Goal: Task Accomplishment & Management: Manage account settings

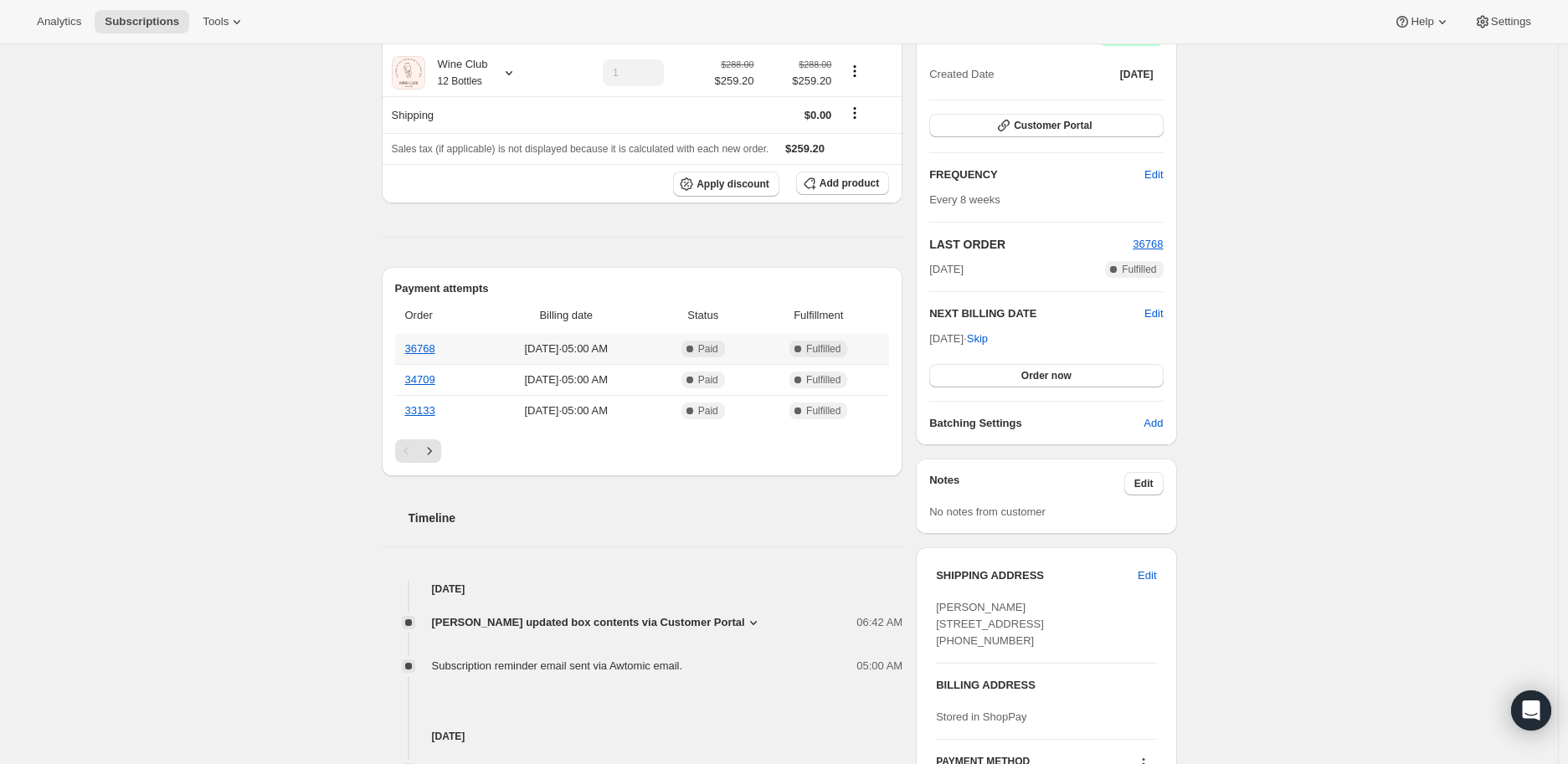
scroll to position [279, 0]
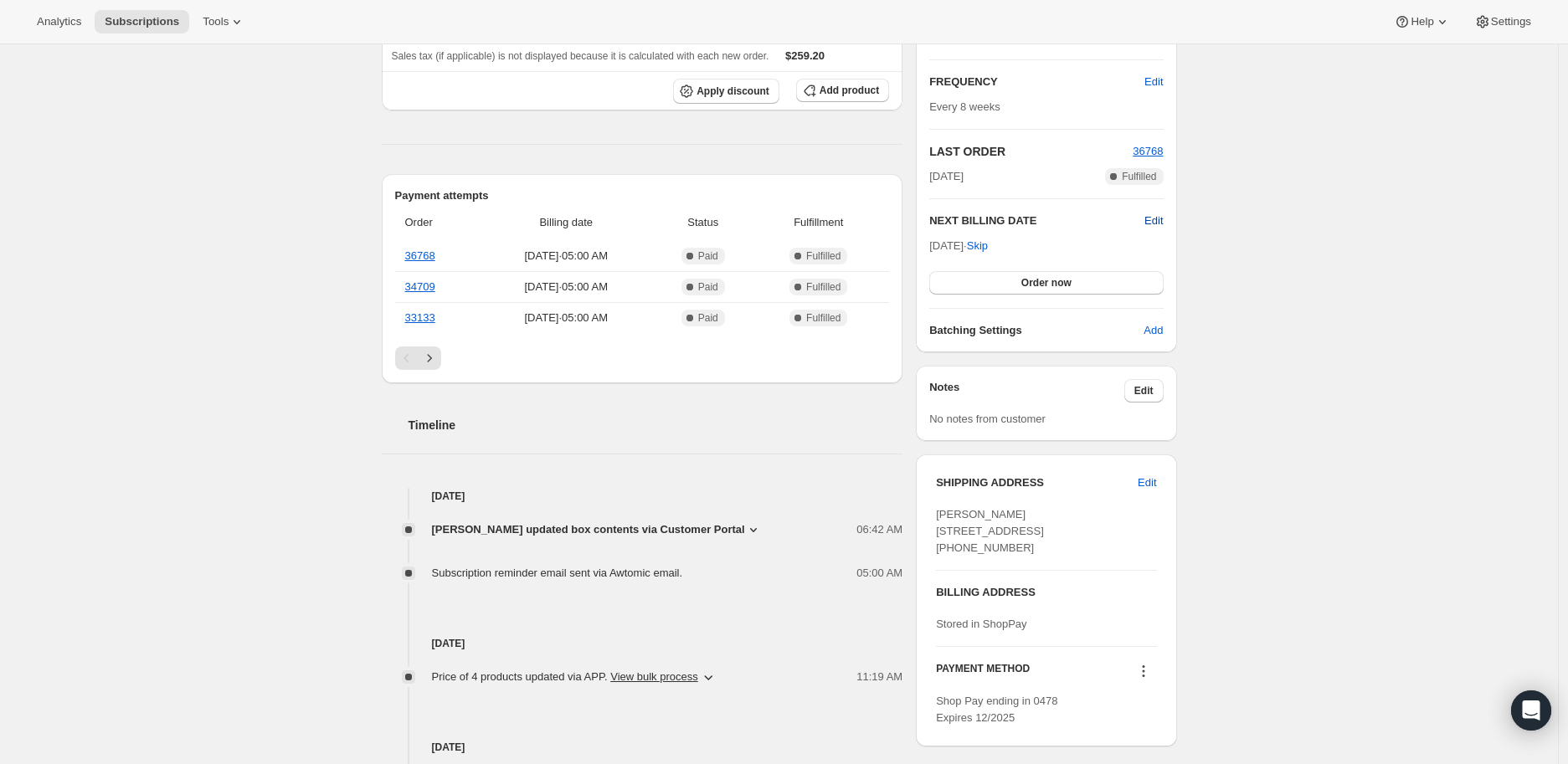
click at [1162, 219] on span "Edit" at bounding box center [1153, 221] width 19 height 17
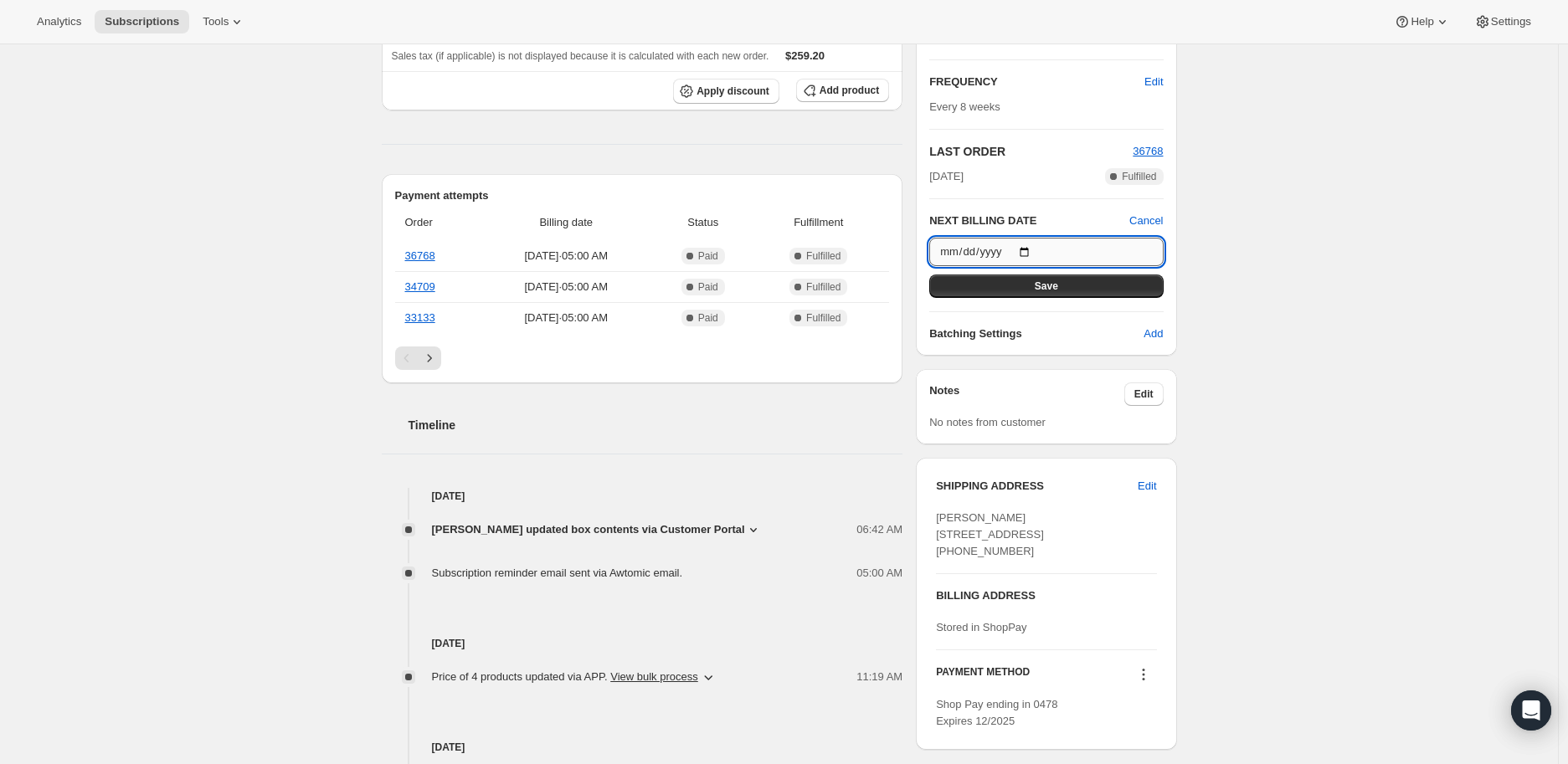
click at [1030, 250] on input "[DATE]" at bounding box center [1045, 251] width 233 height 28
type input "[DATE]"
click at [1033, 283] on button "Save" at bounding box center [1045, 286] width 233 height 24
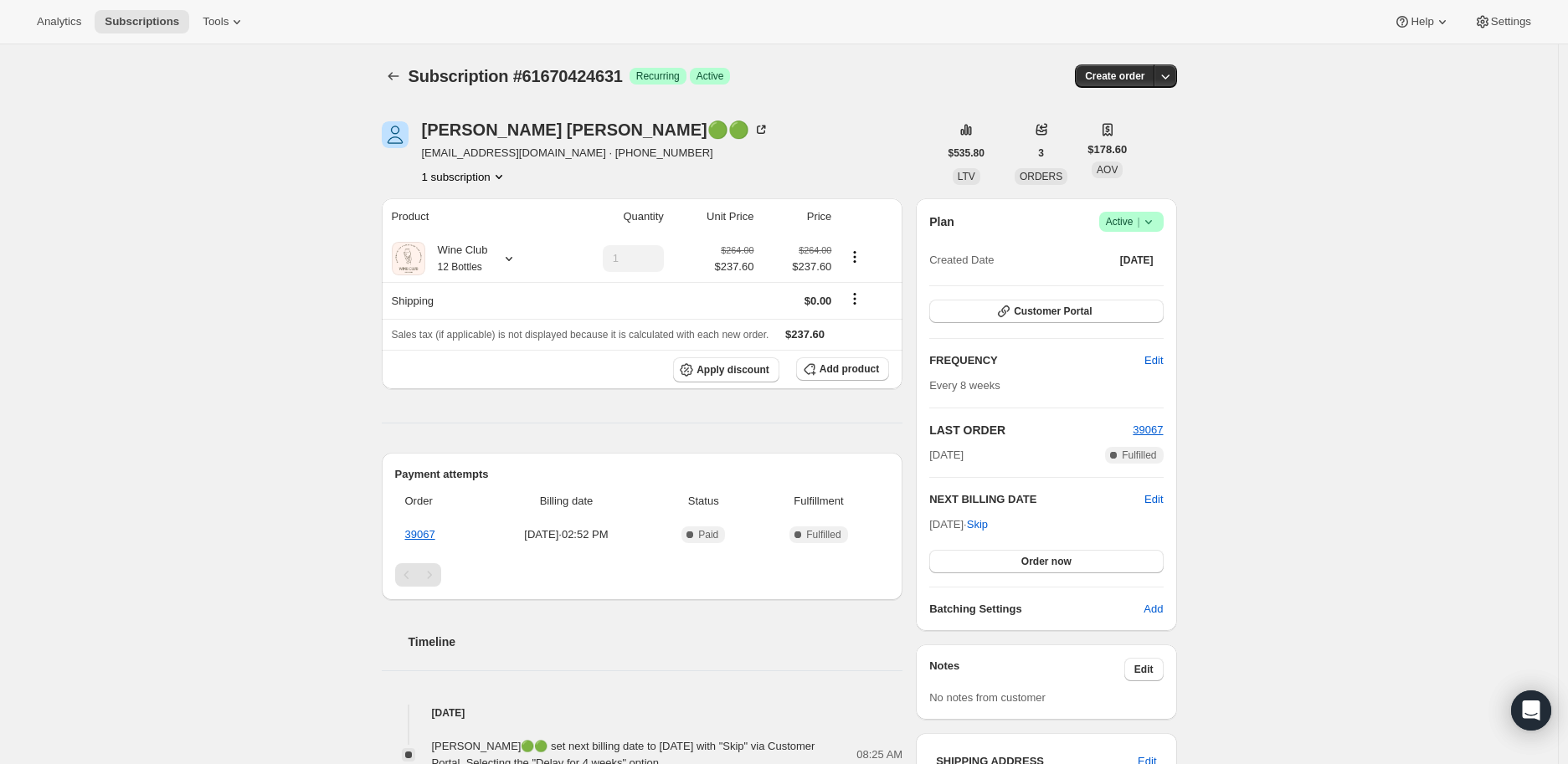
click at [1157, 226] on icon at bounding box center [1147, 222] width 17 height 17
click at [1126, 279] on span "Cancel subscription" at bounding box center [1136, 282] width 94 height 13
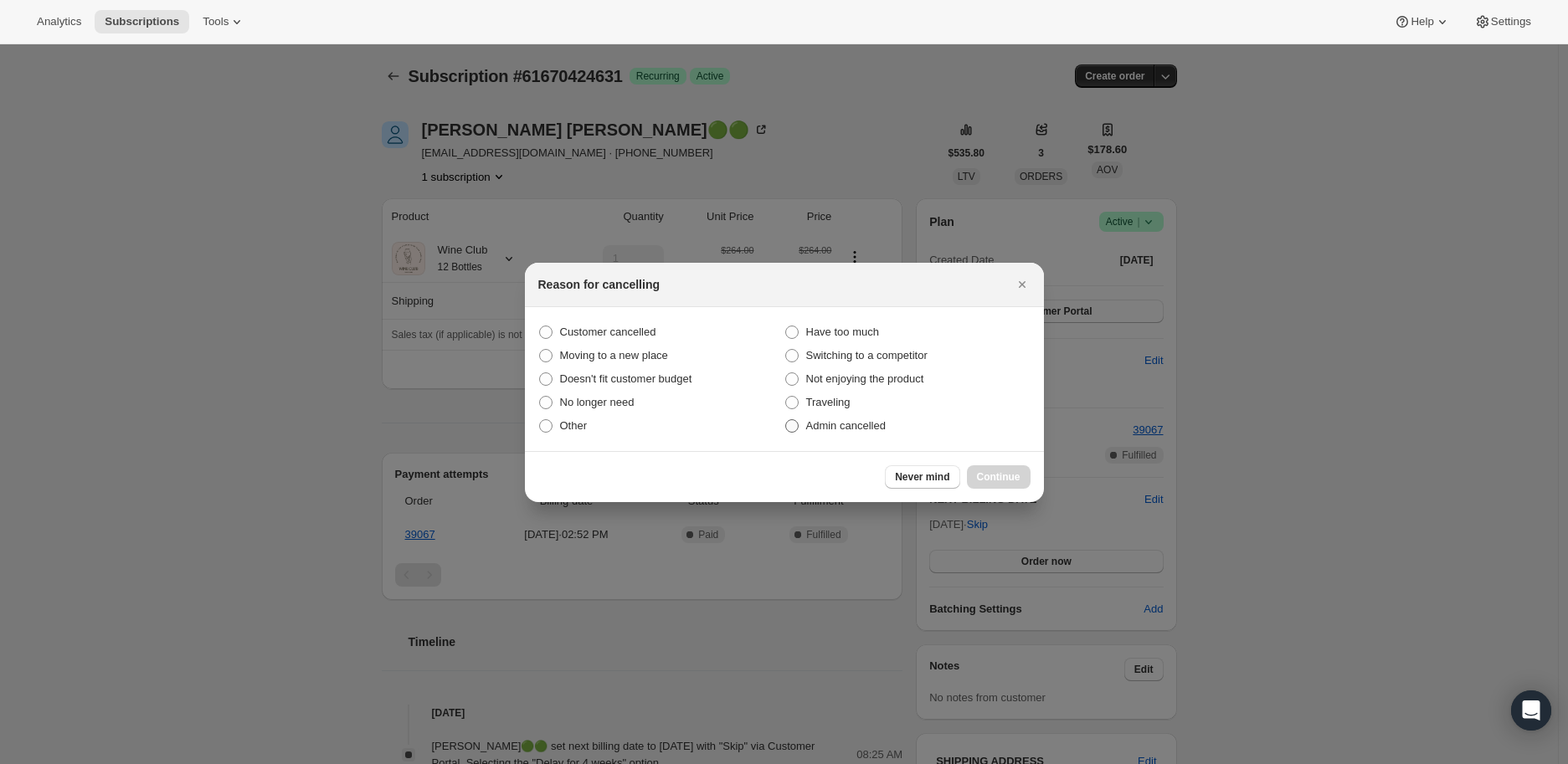
click at [793, 423] on span ":rbh:" at bounding box center [792, 427] width 14 height 14
click at [785, 420] on input "Admin cancelled" at bounding box center [785, 420] width 1 height 1
radio input "true"
click at [993, 476] on span "Continue" at bounding box center [998, 478] width 43 height 14
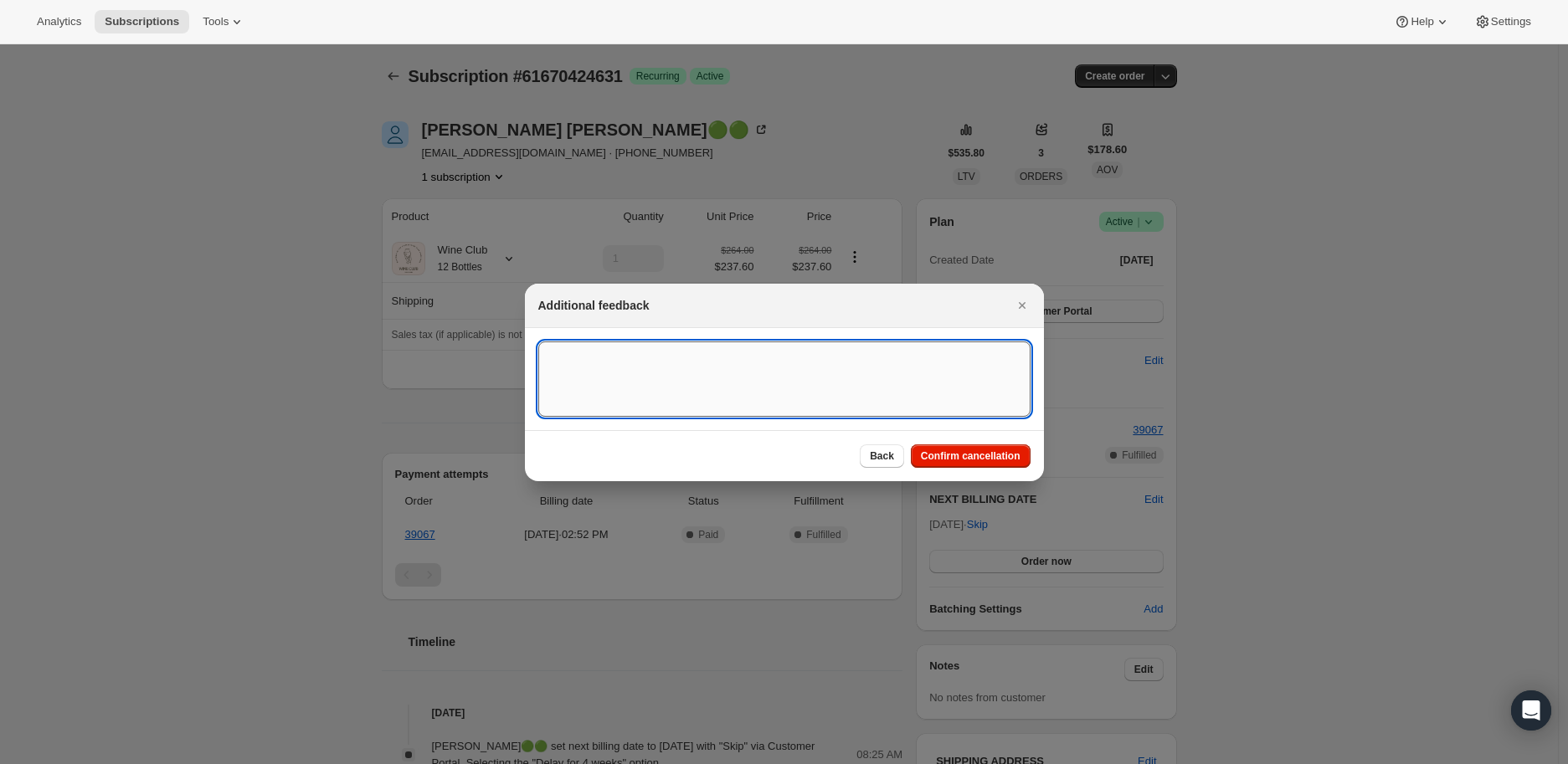
click at [574, 359] on textarea ":rbh:" at bounding box center [784, 379] width 492 height 76
paste textarea "I recently found out I will be having major surgery and will not be drinking fo…"
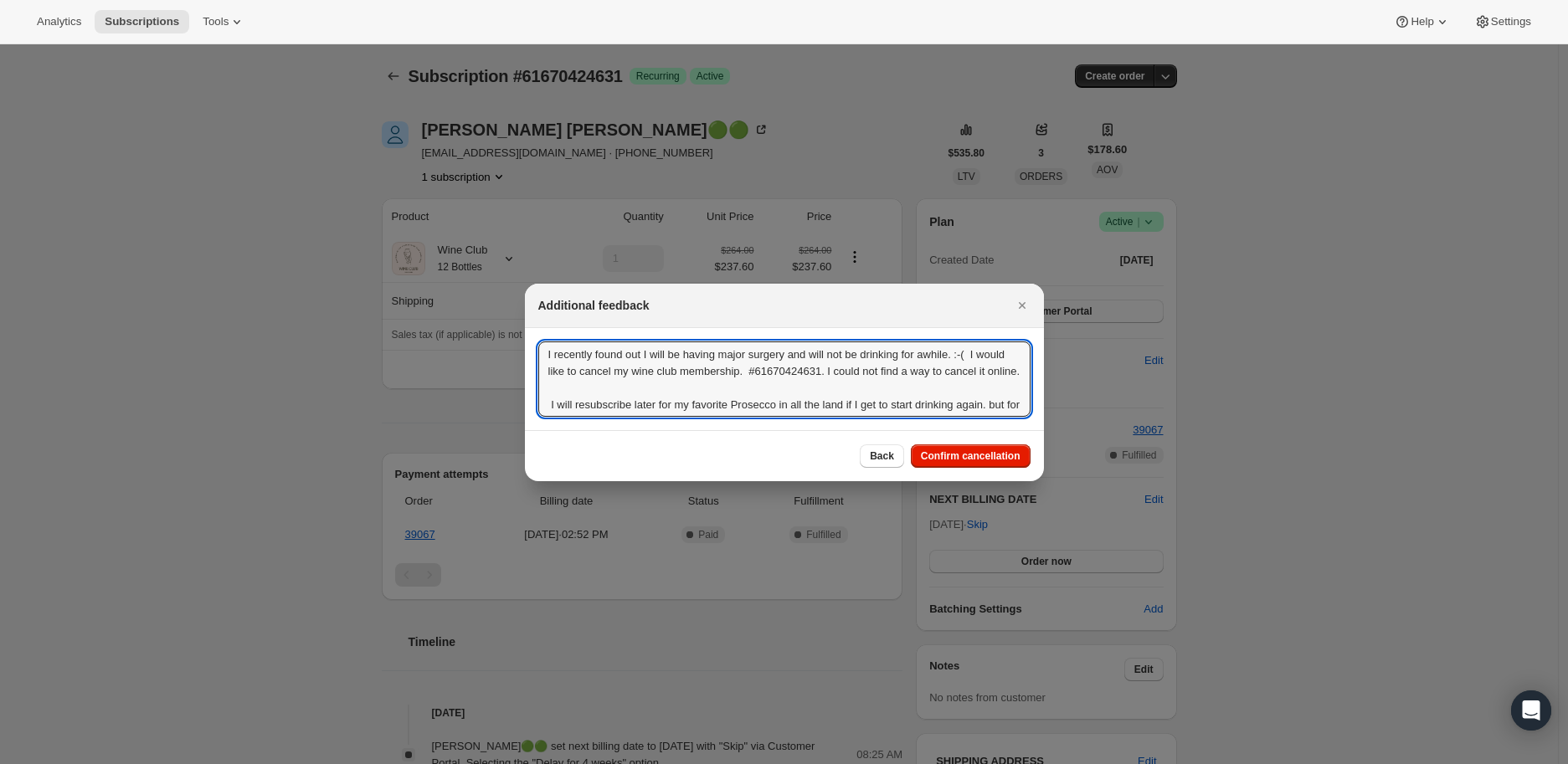
scroll to position [19, 0]
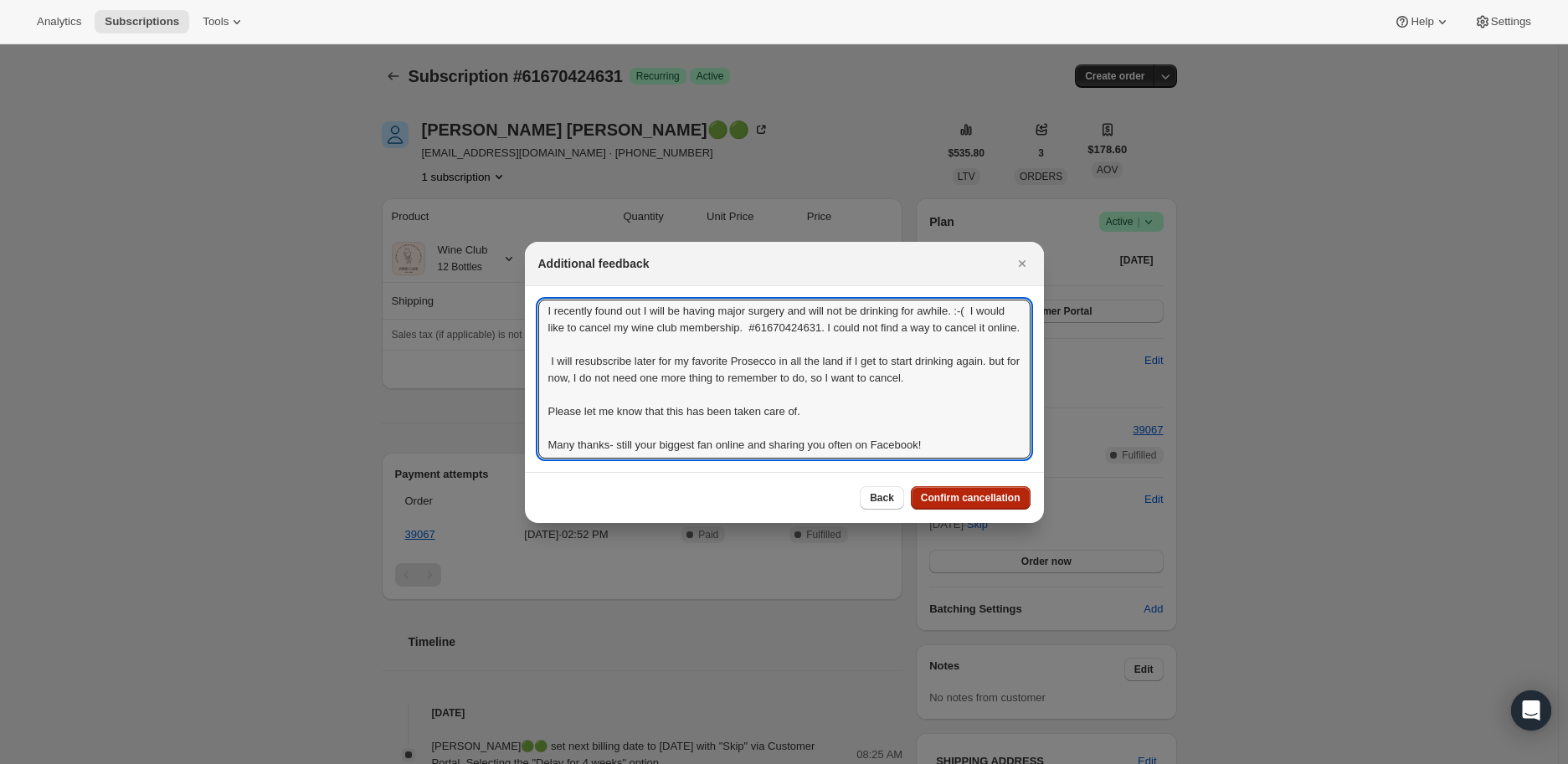
type textarea "I recently found out I will be having major surgery and will not be drinking fo…"
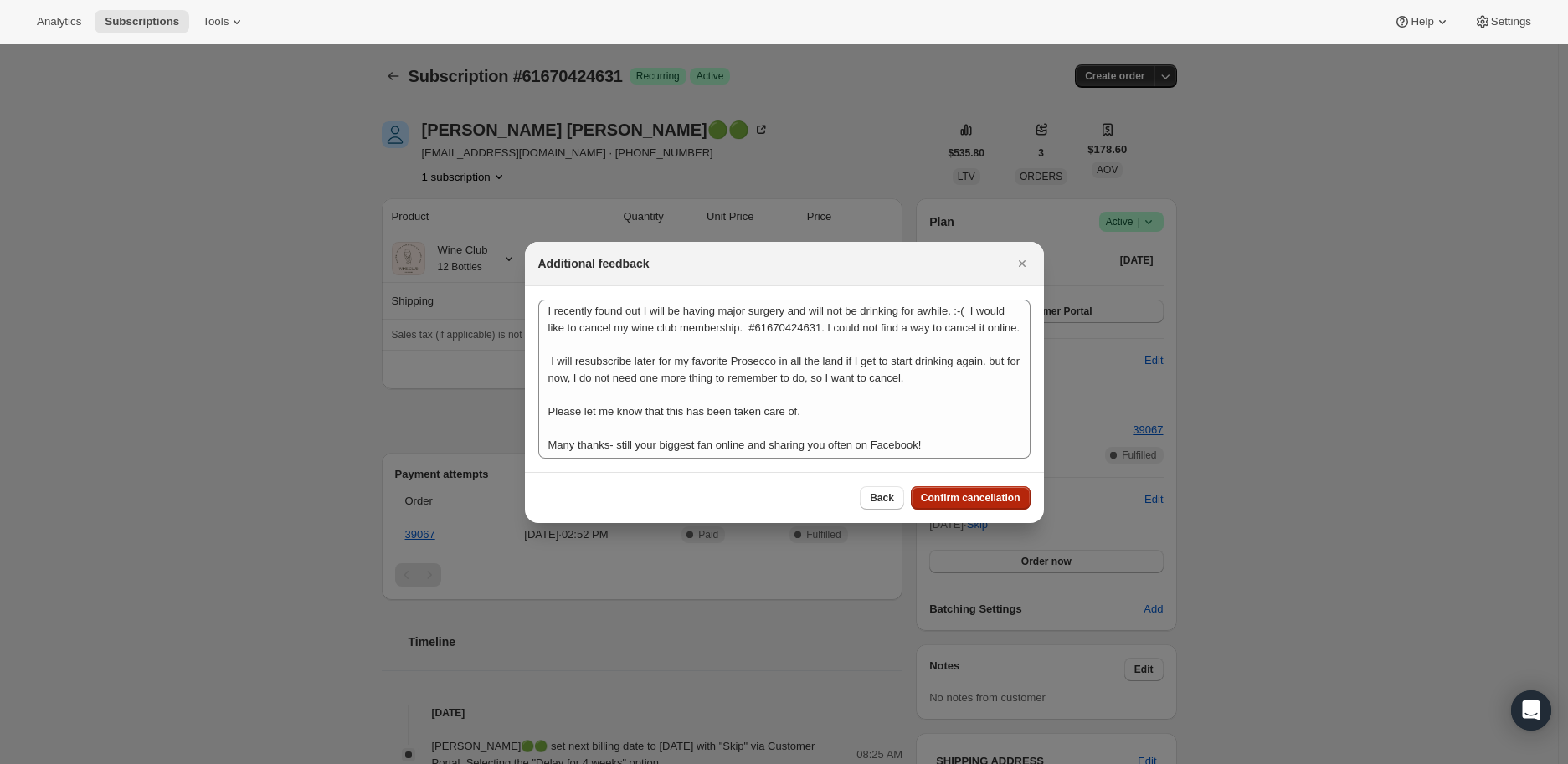
click at [976, 488] on button "Confirm cancellation" at bounding box center [971, 498] width 120 height 24
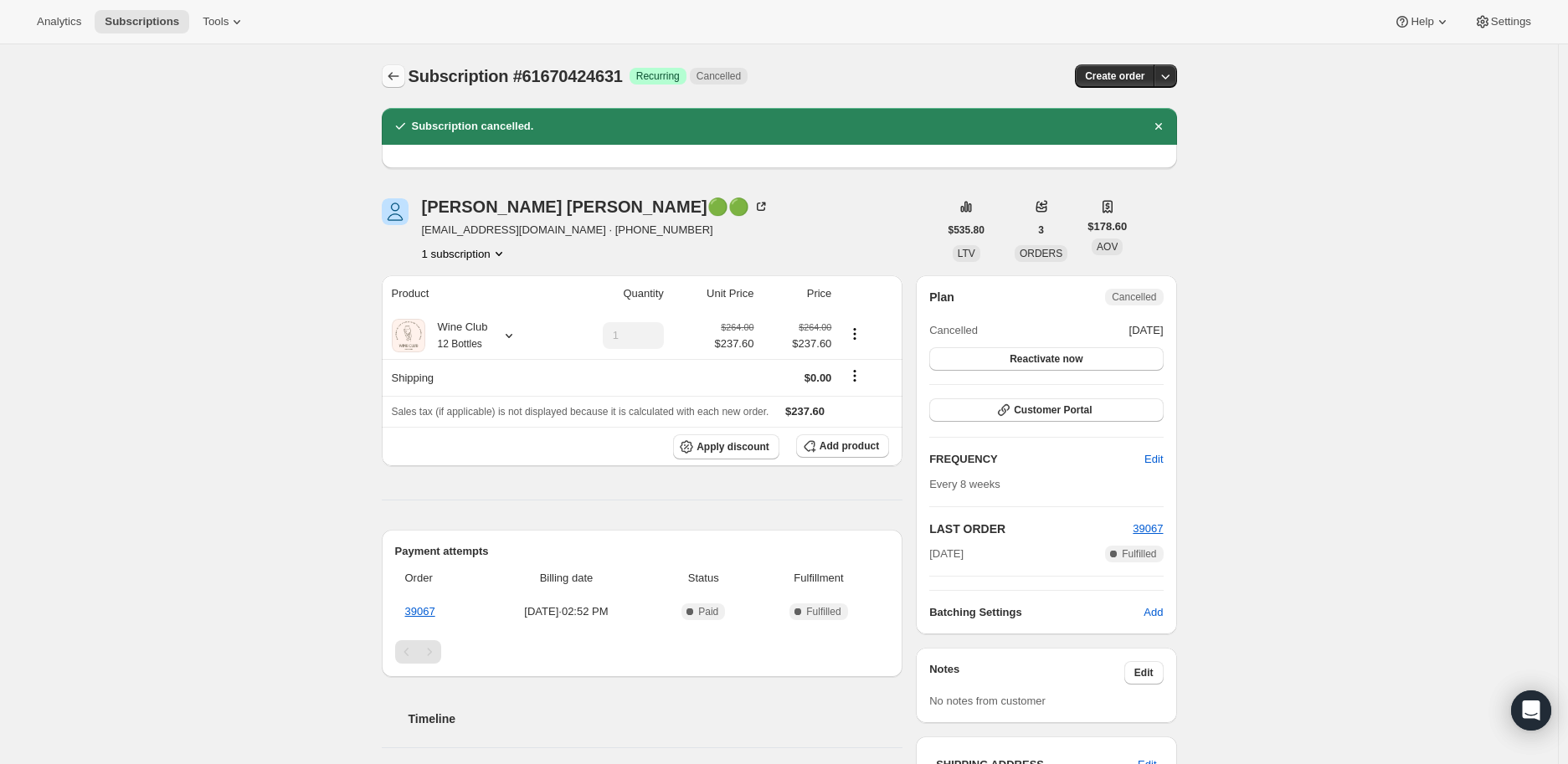
click at [397, 75] on icon "Subscriptions" at bounding box center [393, 76] width 17 height 17
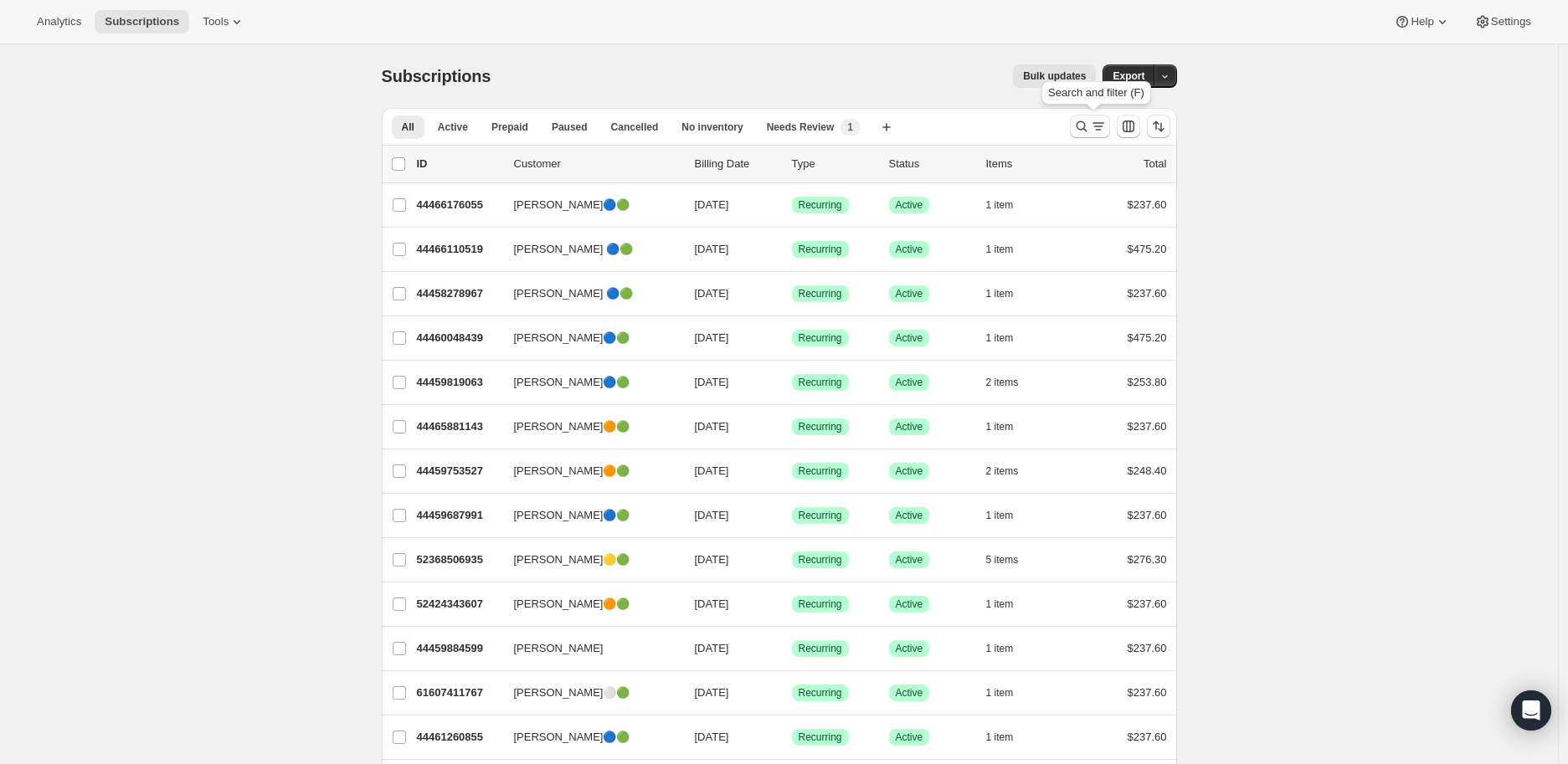
click at [1089, 124] on icon "Search and filter results" at bounding box center [1081, 126] width 17 height 17
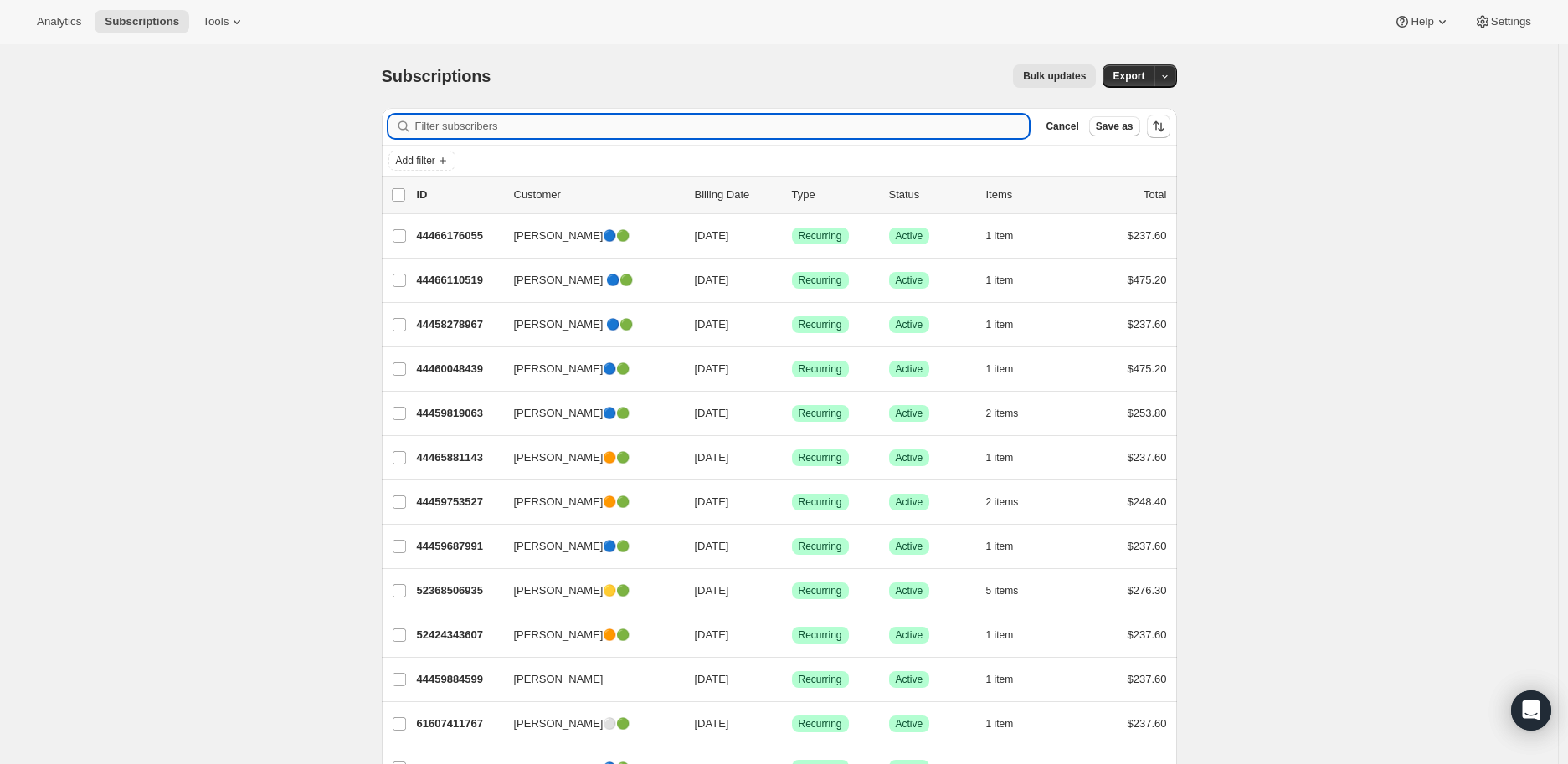
click at [453, 127] on input "Filter subscribers" at bounding box center [722, 127] width 614 height 24
paste input "hawkwindcattle@aol.com"
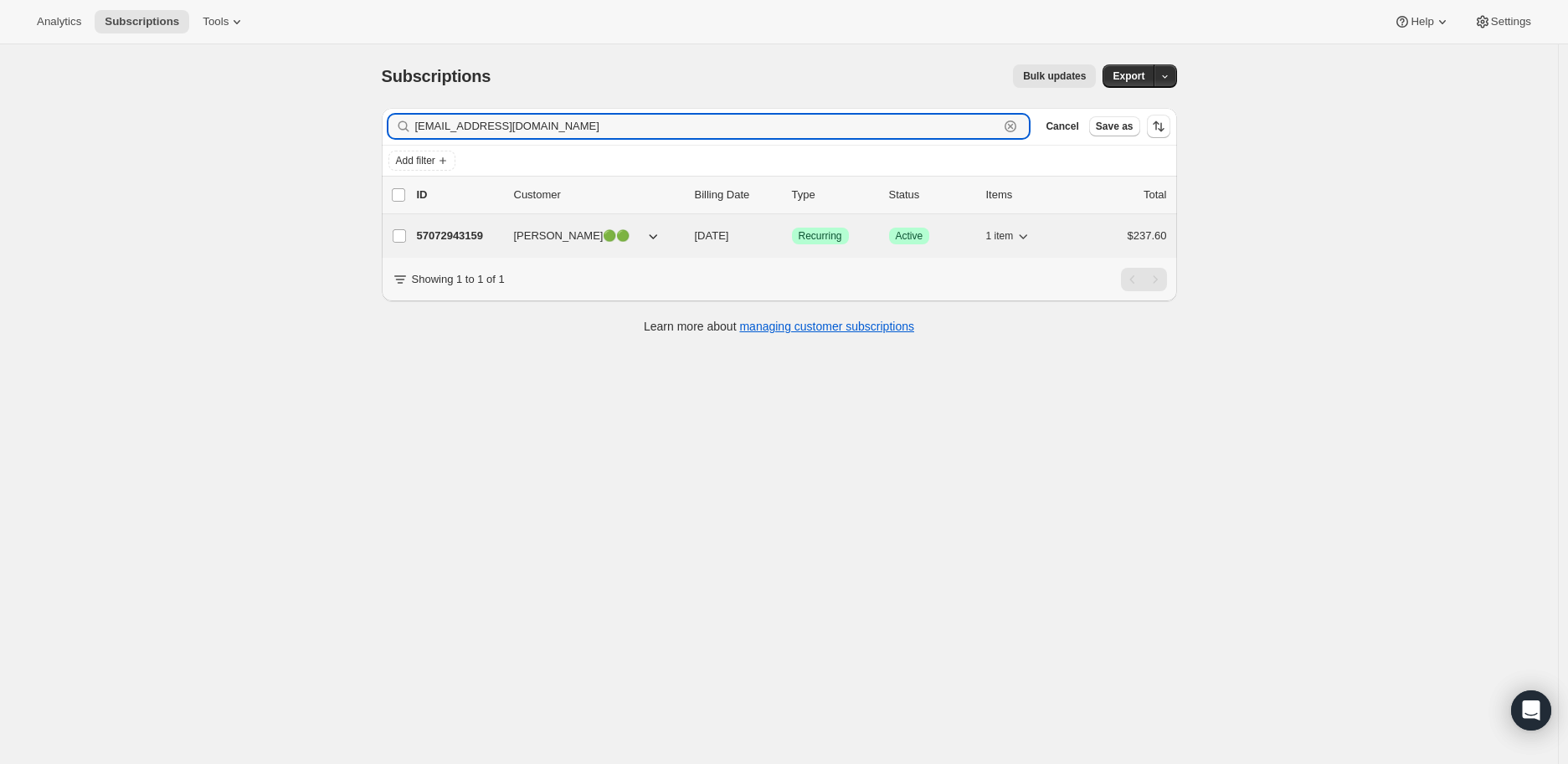
type input "hawkwindcattle@aol.com"
click at [447, 231] on p "57072943159" at bounding box center [458, 235] width 83 height 17
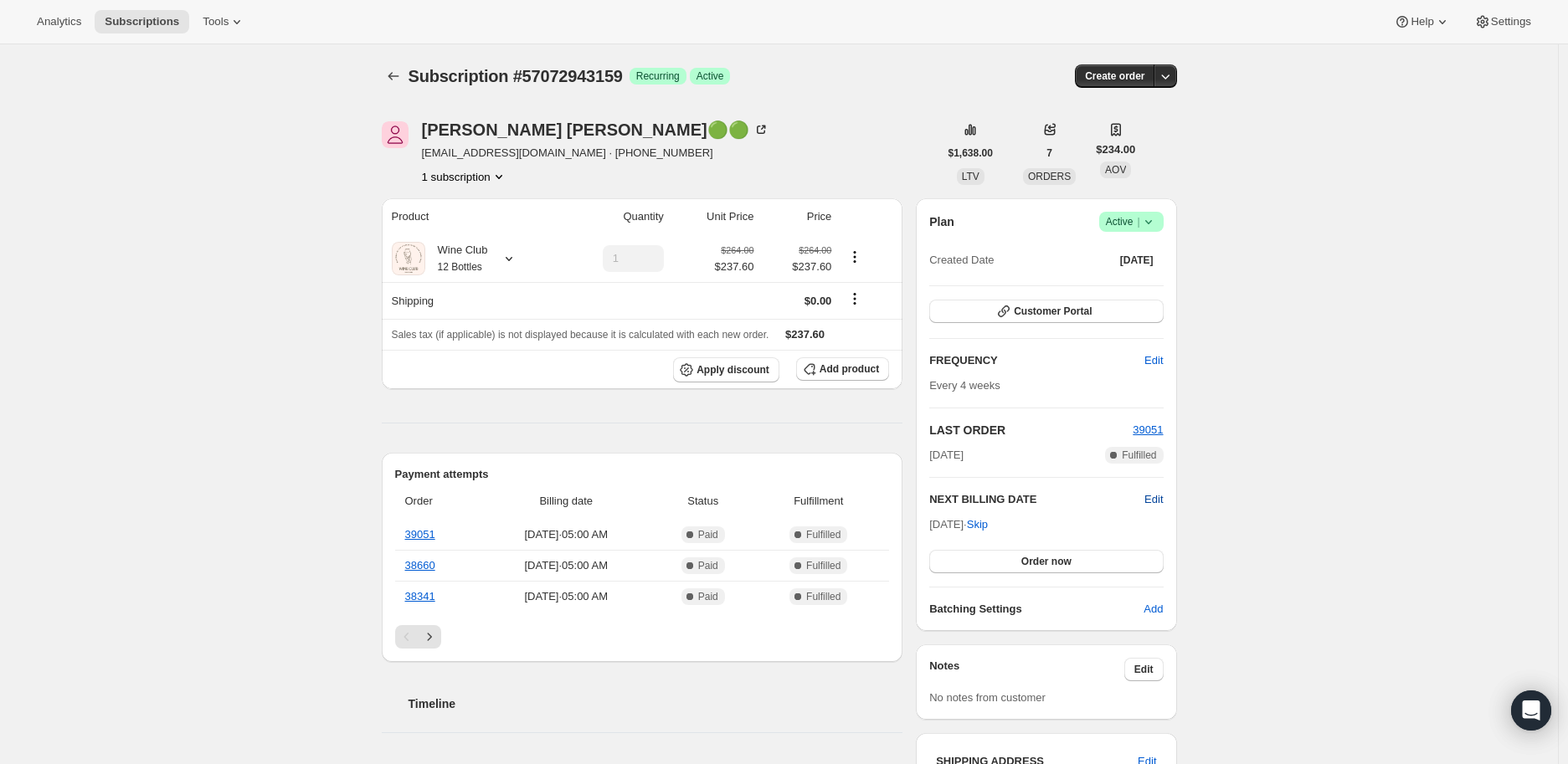
click at [1157, 492] on span "Edit" at bounding box center [1153, 499] width 19 height 17
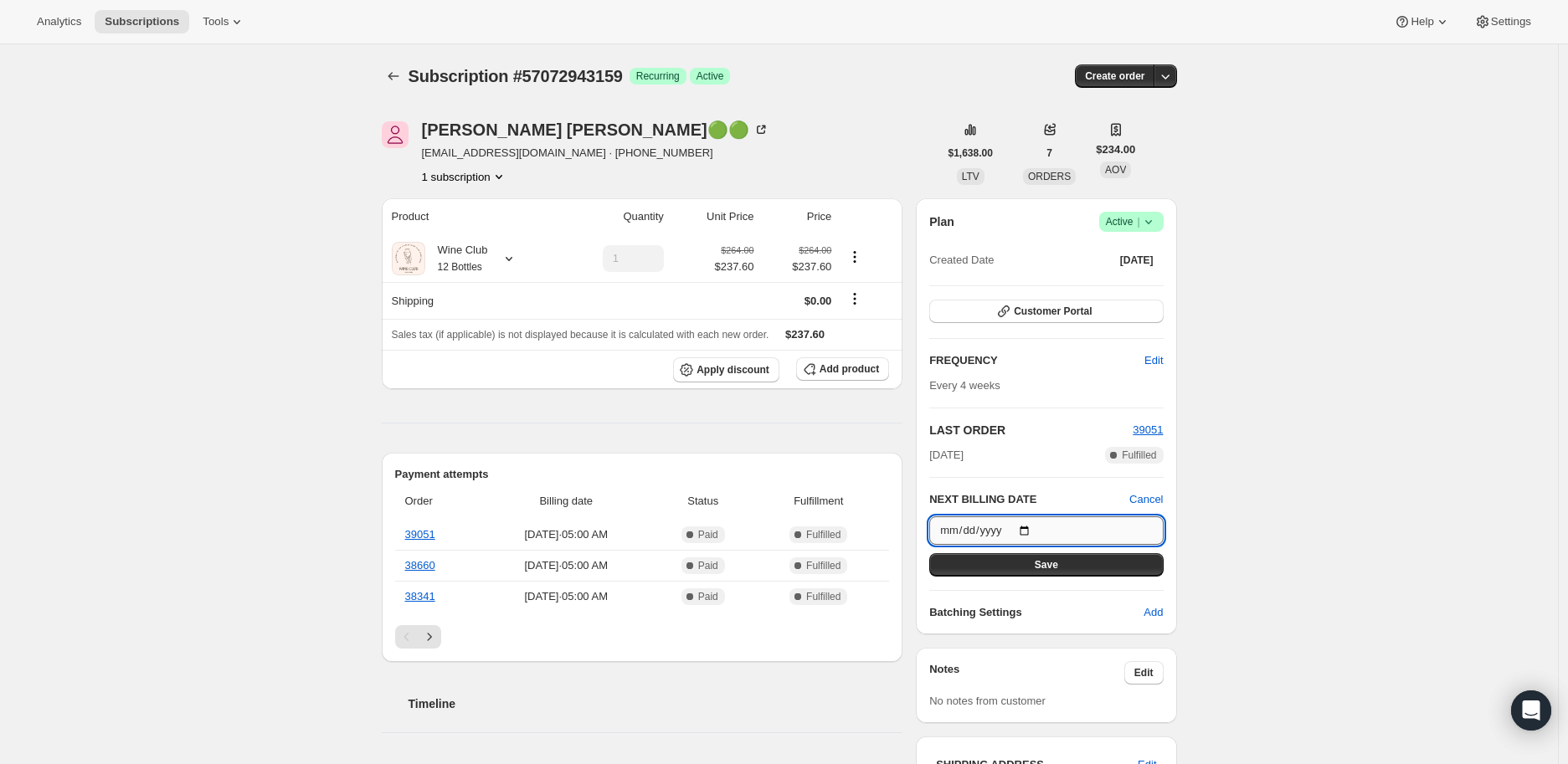
click at [1028, 527] on input "[DATE]" at bounding box center [1045, 531] width 233 height 28
type input "2025-08-29"
click at [1048, 554] on button "Save" at bounding box center [1045, 565] width 233 height 24
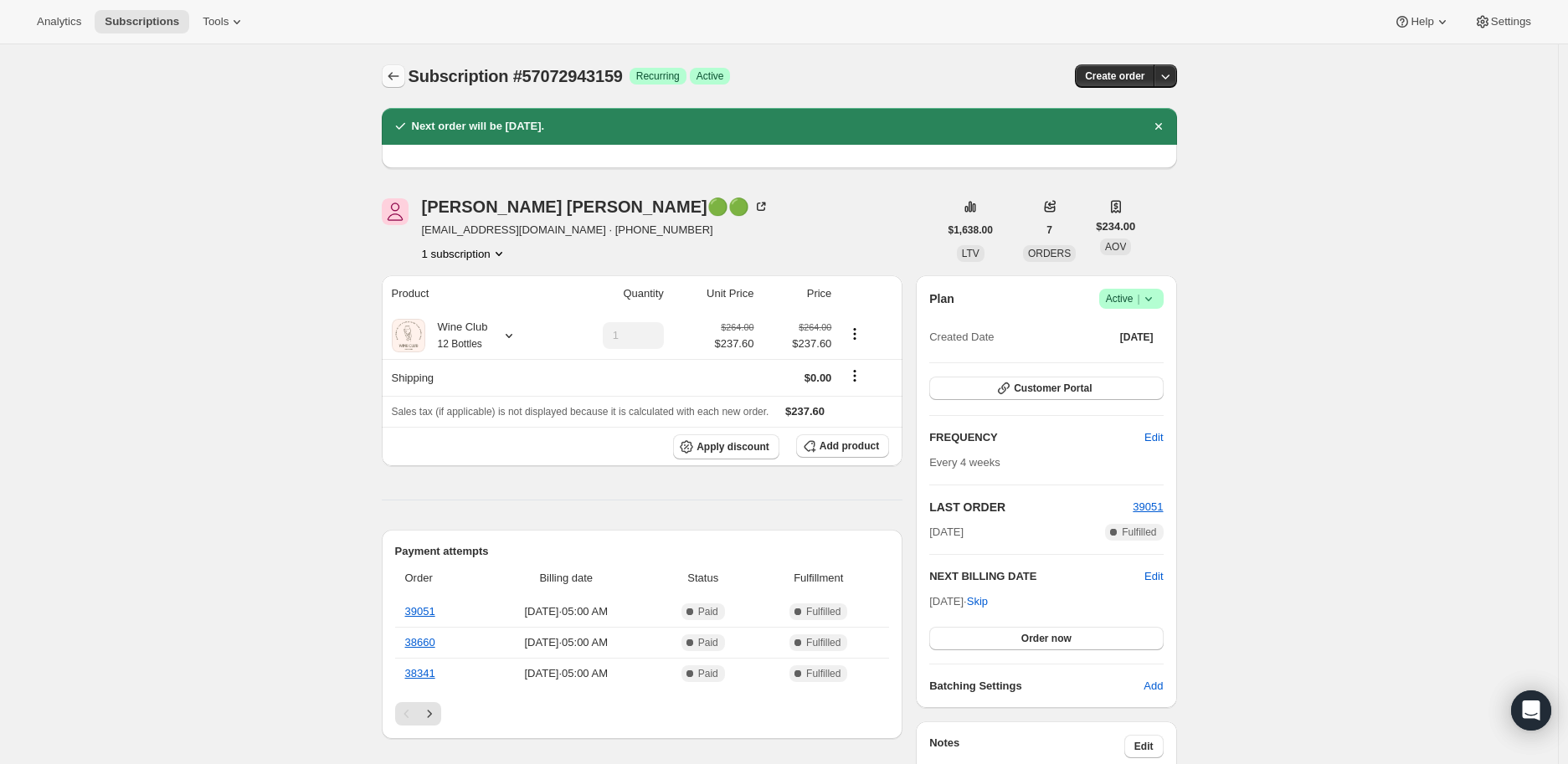
click at [391, 76] on icon "Subscriptions" at bounding box center [393, 76] width 17 height 17
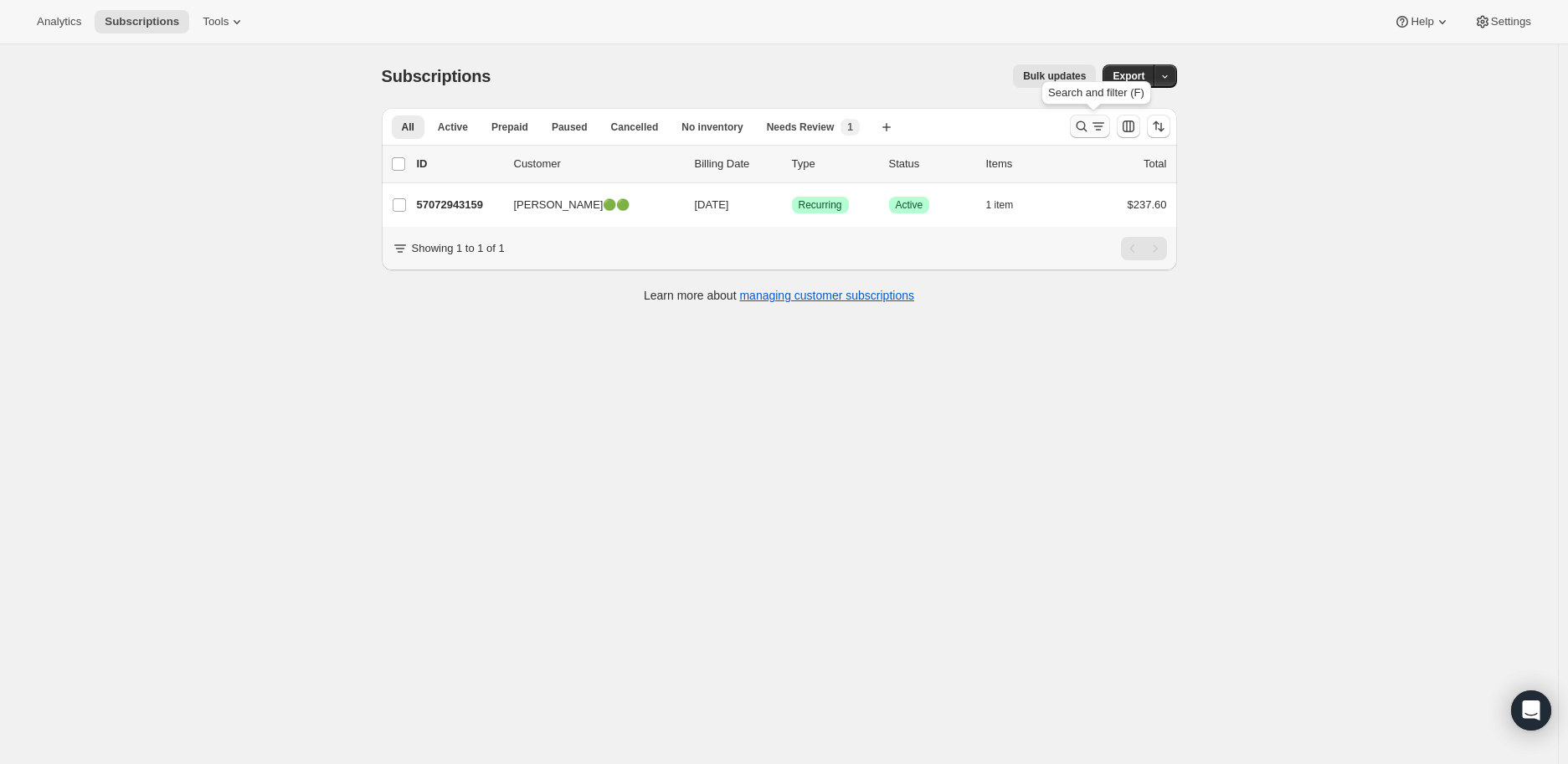
click at [1087, 125] on icon "Search and filter results" at bounding box center [1081, 126] width 17 height 17
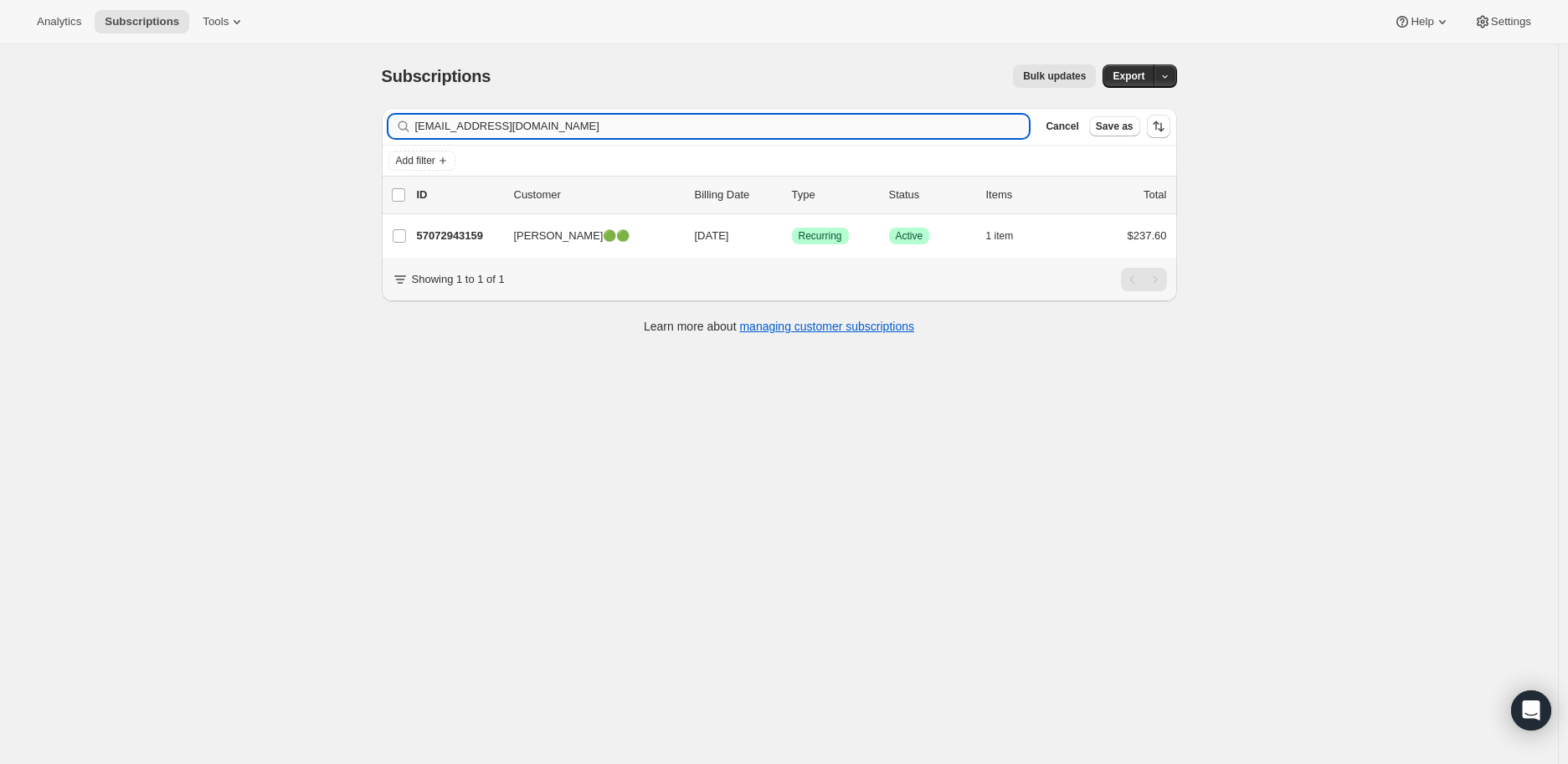
drag, startPoint x: 564, startPoint y: 127, endPoint x: 419, endPoint y: 127, distance: 145.0
click at [419, 127] on input "hawkwindcattle@aol.com" at bounding box center [722, 127] width 614 height 24
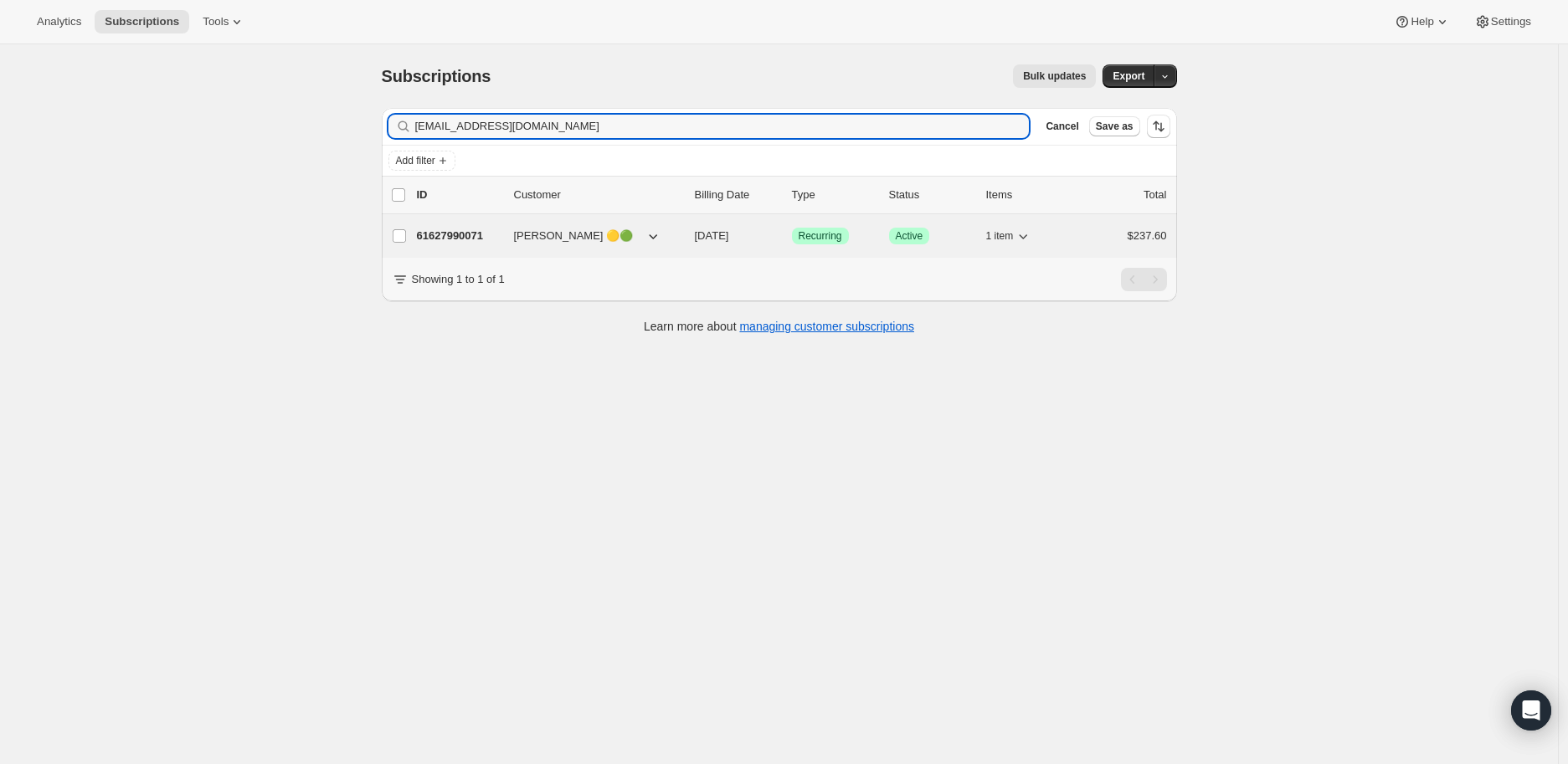
type input "tracyhartsel@yahoo.com"
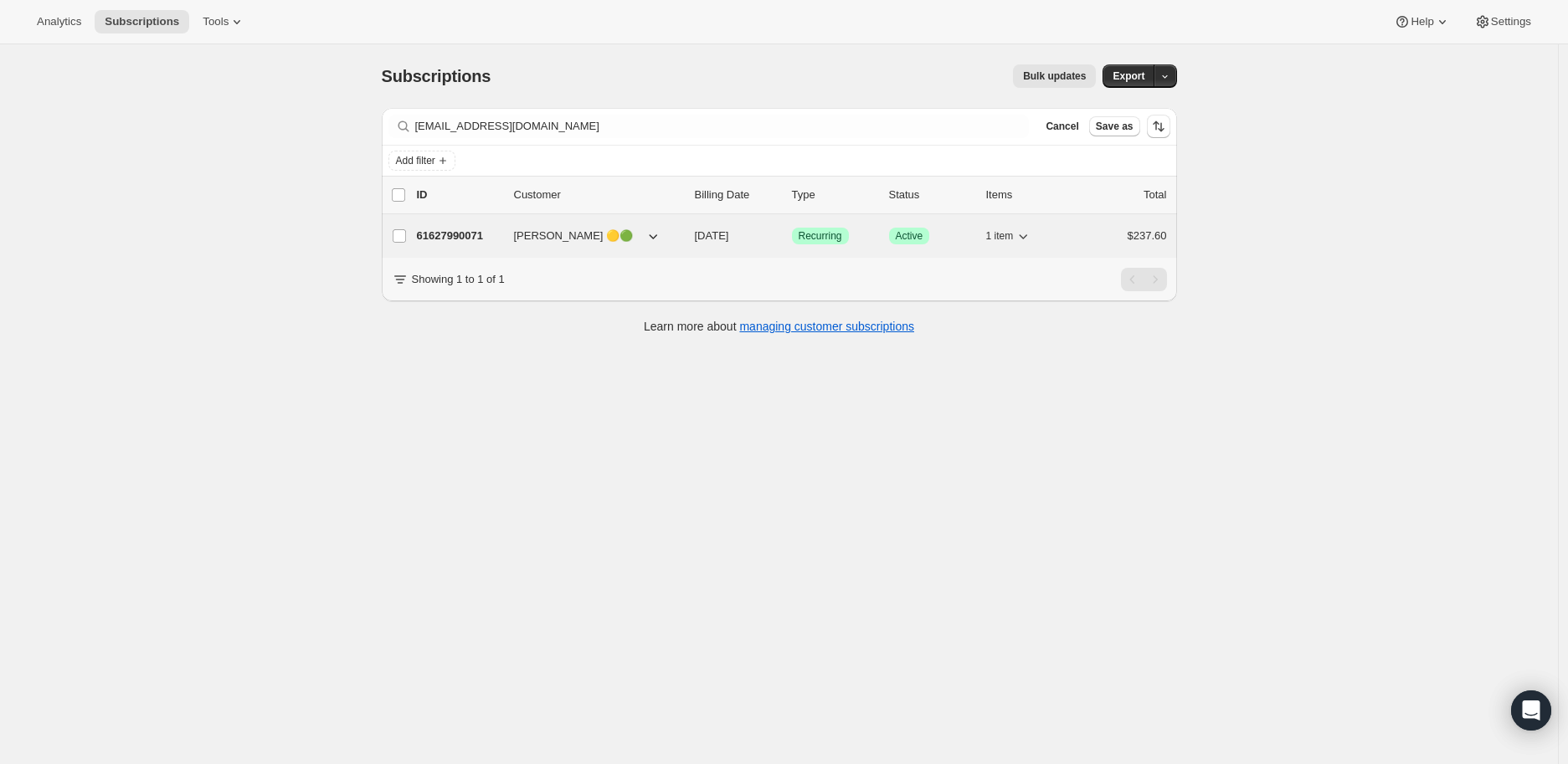
click at [431, 232] on p "61627990071" at bounding box center [458, 235] width 83 height 17
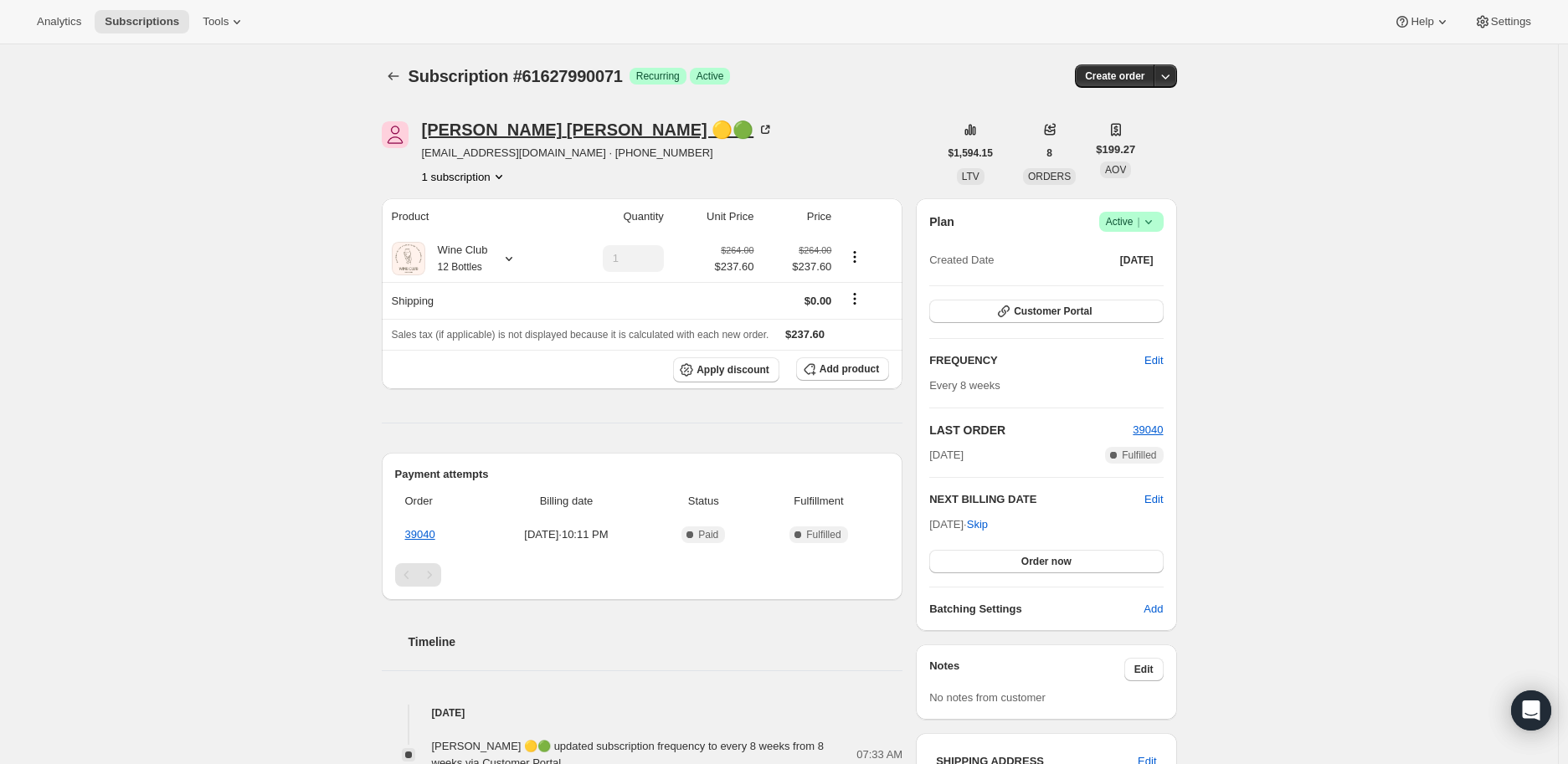
click at [757, 129] on icon at bounding box center [765, 129] width 17 height 17
click at [1156, 495] on span "Edit" at bounding box center [1153, 499] width 19 height 17
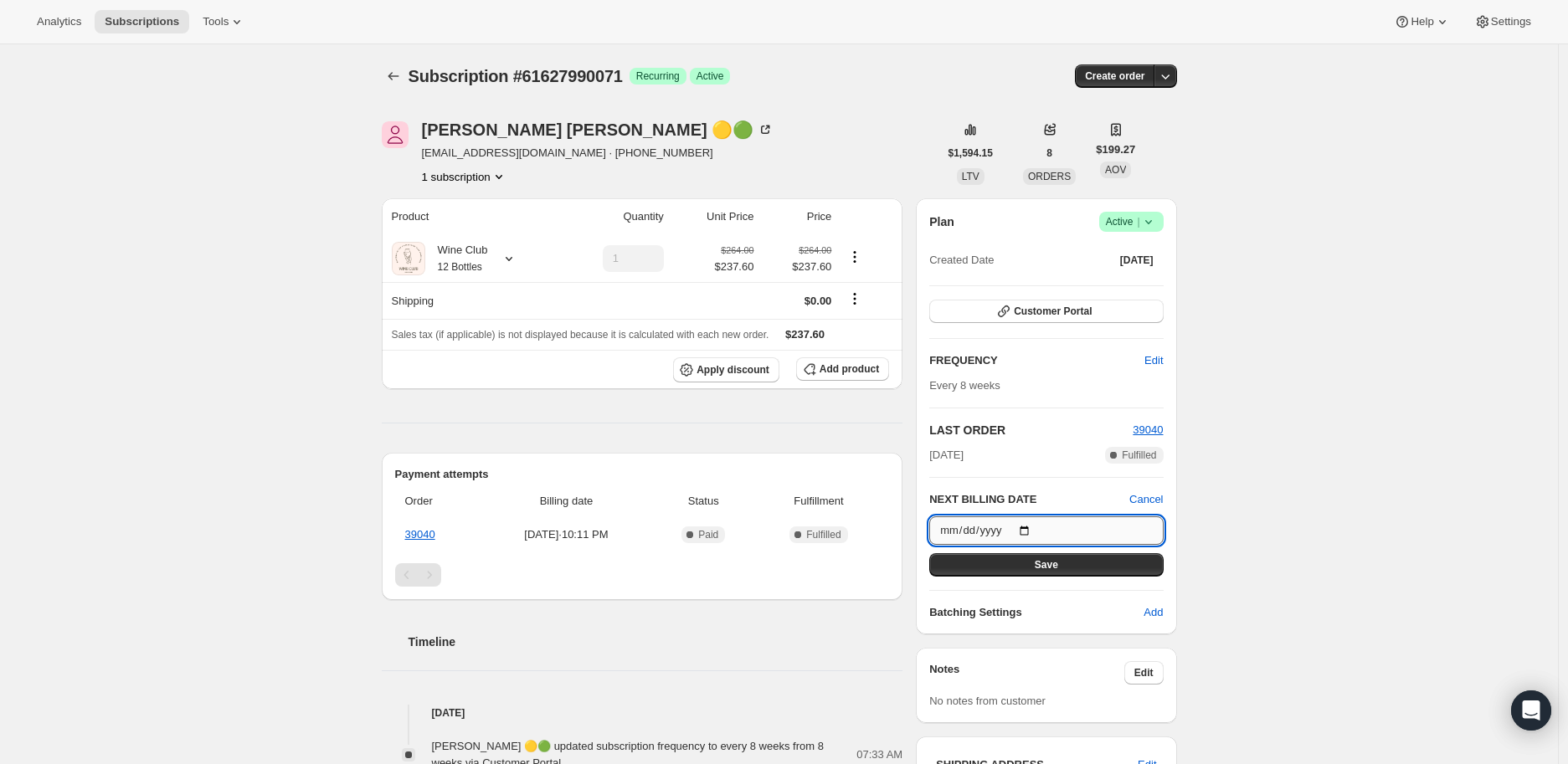
click at [1031, 529] on input "[DATE]" at bounding box center [1045, 531] width 233 height 28
type input "2025-10-23"
click at [1044, 569] on span "Save" at bounding box center [1046, 565] width 24 height 14
